Goal: Task Accomplishment & Management: Use online tool/utility

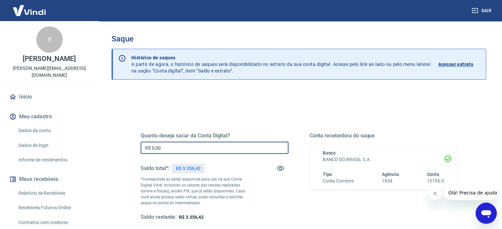
drag, startPoint x: 207, startPoint y: 149, endPoint x: 77, endPoint y: 149, distance: 129.6
click at [77, 149] on div "Sair R [PERSON_NAME] [PERSON_NAME][EMAIL_ADDRESS][DOMAIN_NAME] Início Meu cadas…" at bounding box center [251, 114] width 502 height 229
type input "R$ 3.000,00"
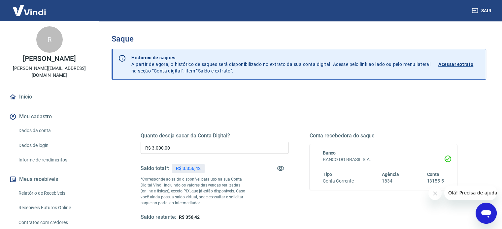
click at [270, 197] on div "Quanto deseja sacar da Conta Digital? R$ 3.000,00 ​ Saldo total*: R$ 3.356,42 *…" at bounding box center [215, 177] width 148 height 88
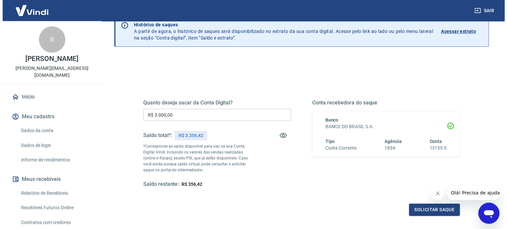
scroll to position [96, 0]
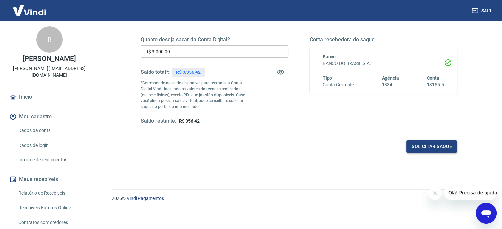
click at [441, 148] on button "Solicitar saque" at bounding box center [431, 147] width 51 height 12
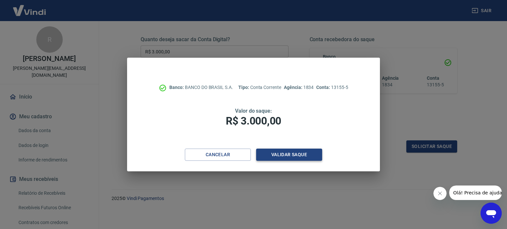
click at [302, 157] on button "Validar saque" at bounding box center [289, 155] width 66 height 12
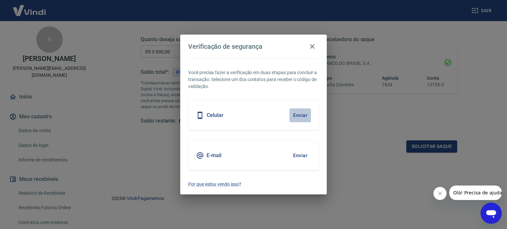
click at [303, 114] on button "Enviar" at bounding box center [299, 116] width 21 height 14
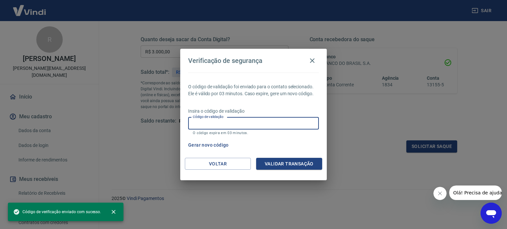
click at [300, 120] on input "Código de validação" at bounding box center [253, 123] width 131 height 12
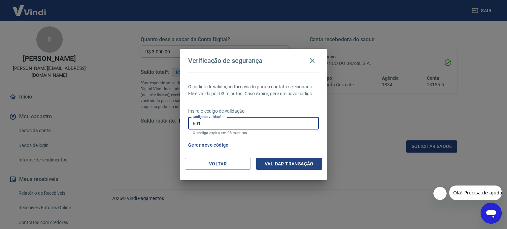
type input "601"
click at [296, 136] on div "Insira o código de validação Código de validação 601 Código de validação O códi…" at bounding box center [253, 122] width 131 height 29
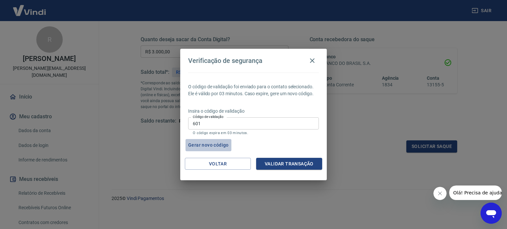
click at [214, 142] on button "Gerar novo código" at bounding box center [208, 145] width 46 height 12
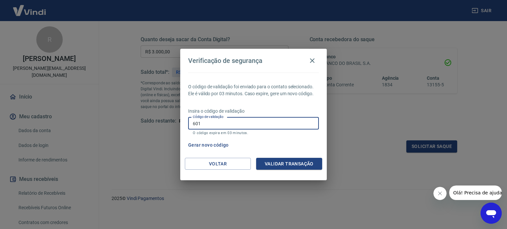
drag, startPoint x: 212, startPoint y: 126, endPoint x: 187, endPoint y: 124, distance: 25.5
click at [187, 124] on div "O código de validação foi enviado para o contato selecionado. Ele é válido por …" at bounding box center [253, 115] width 146 height 85
